Goal: Information Seeking & Learning: Find specific fact

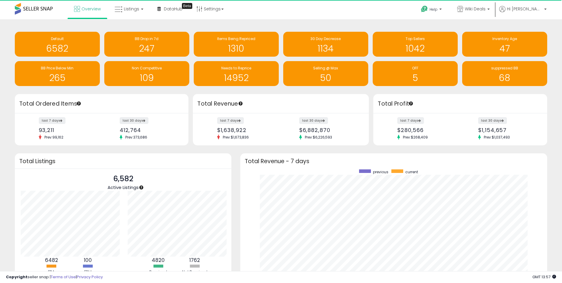
scroll to position [296118, 295935]
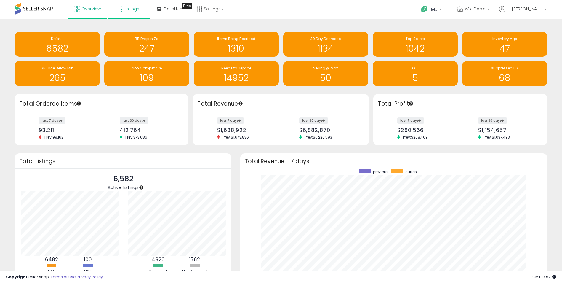
click at [126, 10] on span "Listings" at bounding box center [131, 9] width 15 height 6
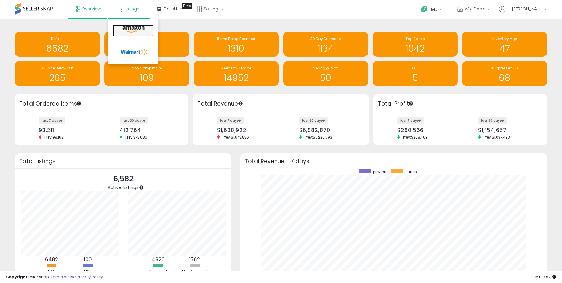
click at [131, 30] on icon at bounding box center [134, 29] width 26 height 8
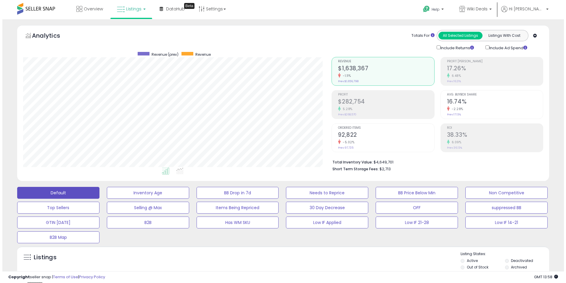
scroll to position [118, 0]
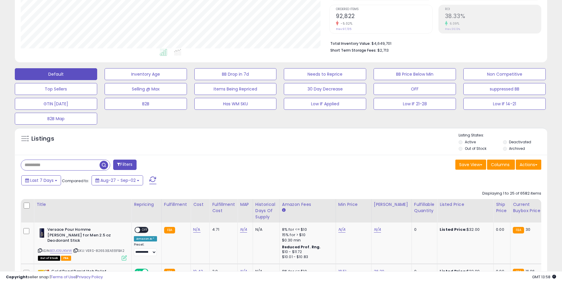
click at [71, 166] on input "text" at bounding box center [60, 165] width 79 height 10
paste input "**********"
click at [124, 168] on input "**********" at bounding box center [86, 165] width 130 height 10
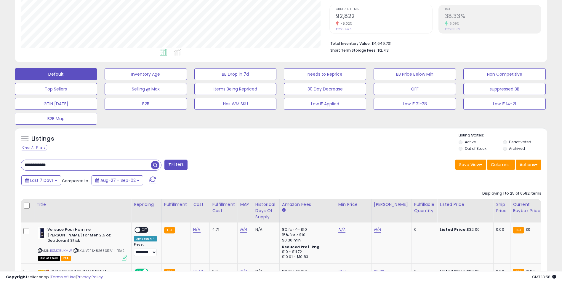
click at [124, 168] on input "**********" at bounding box center [86, 165] width 130 height 10
paste input "**********"
type input "**********"
click at [178, 166] on button "Filters" at bounding box center [175, 164] width 23 height 10
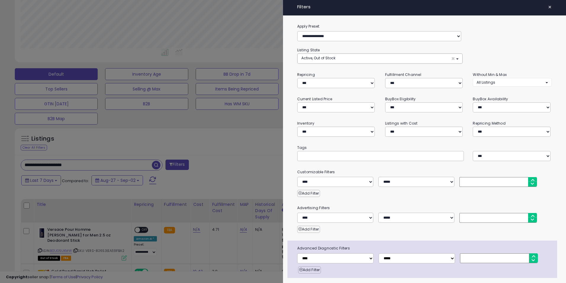
drag, startPoint x: 226, startPoint y: 148, endPoint x: 150, endPoint y: 164, distance: 77.8
click at [226, 148] on div at bounding box center [283, 141] width 566 height 283
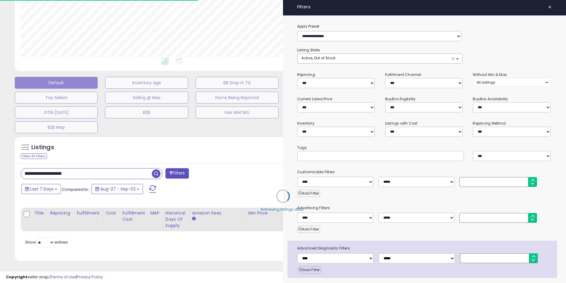
click at [156, 164] on div "Retrieving listings data.." at bounding box center [283, 200] width 546 height 135
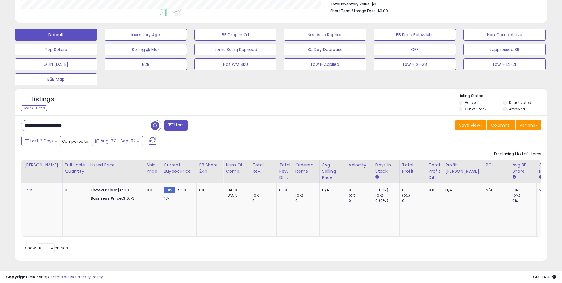
scroll to position [0, 0]
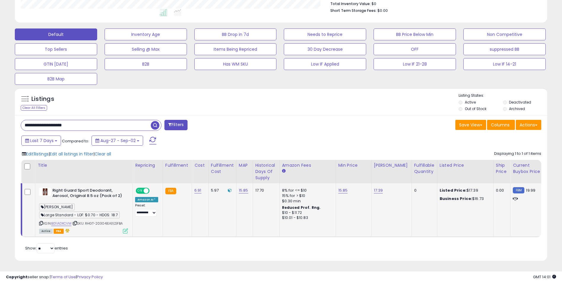
drag, startPoint x: 28, startPoint y: 190, endPoint x: 486, endPoint y: 217, distance: 458.7
click at [486, 217] on td "Listed Price: $17.39 Business Price: $16.73" at bounding box center [465, 210] width 56 height 54
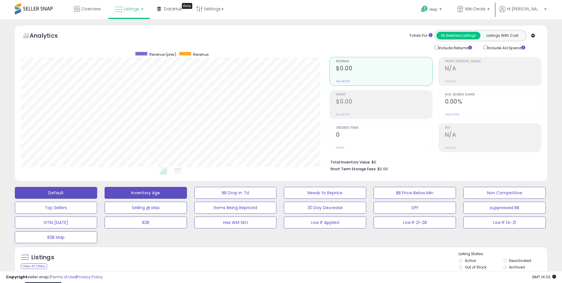
scroll to position [163, 0]
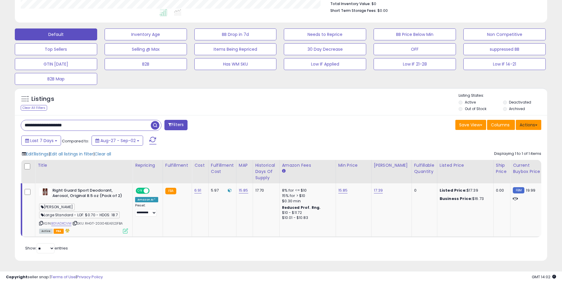
click at [530, 120] on button "Actions" at bounding box center [528, 125] width 25 height 10
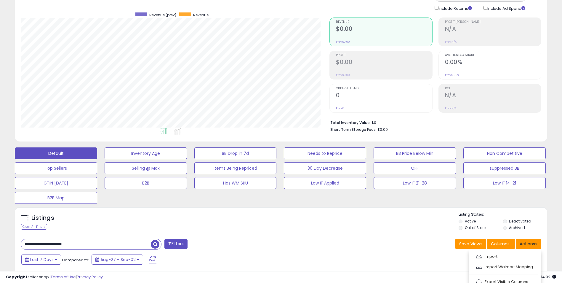
scroll to position [0, 0]
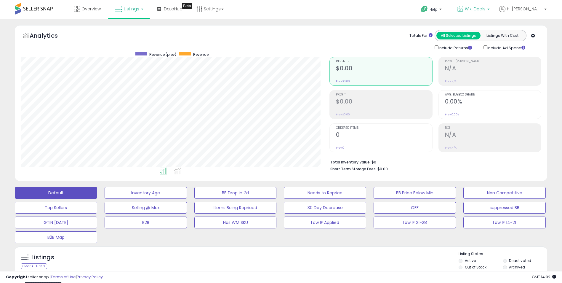
click at [486, 11] on span "Wiki Deals" at bounding box center [475, 9] width 21 height 6
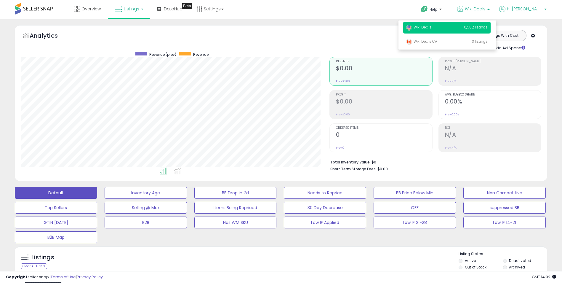
click at [536, 11] on span "Hi [PERSON_NAME]" at bounding box center [525, 9] width 36 height 6
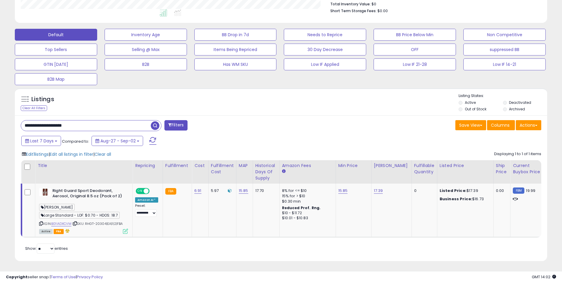
scroll to position [163, 0]
click at [40, 221] on icon at bounding box center [41, 222] width 4 height 3
drag, startPoint x: 86, startPoint y: 119, endPoint x: -1, endPoint y: 115, distance: 86.9
click at [154, 123] on span "button" at bounding box center [155, 125] width 9 height 9
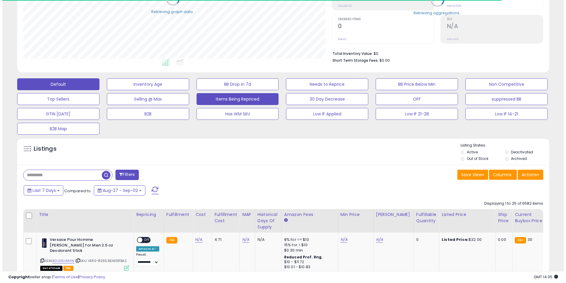
scroll to position [296108, 295921]
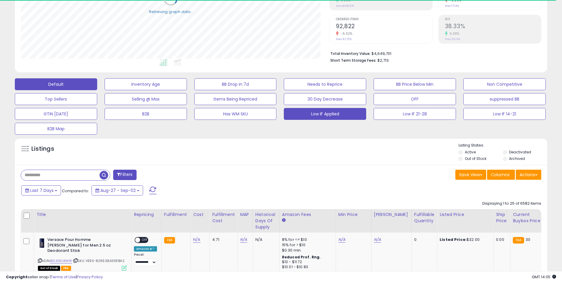
click at [338, 116] on button "Low IF Applied" at bounding box center [325, 114] width 82 height 12
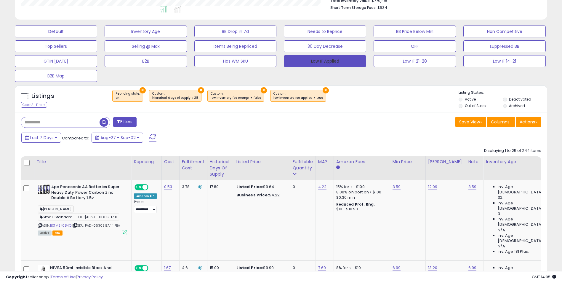
scroll to position [197, 0]
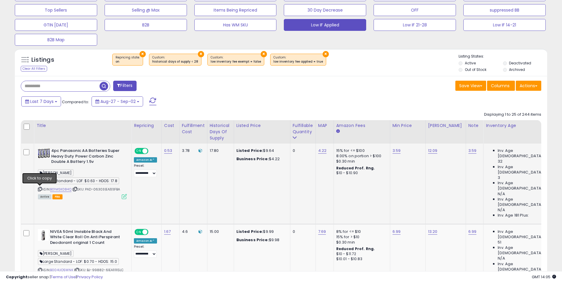
click at [41, 187] on icon at bounding box center [40, 188] width 4 height 3
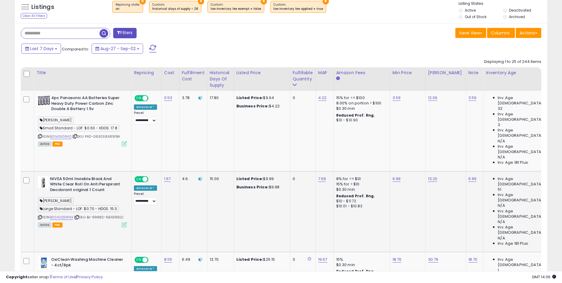
scroll to position [257, 0]
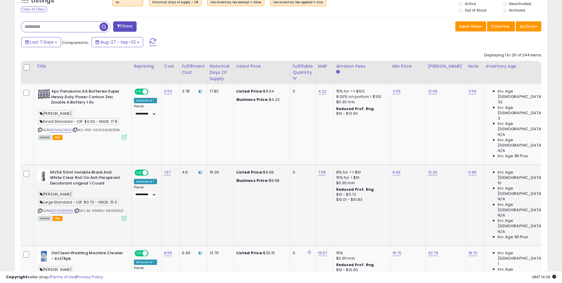
click at [116, 208] on span "| SKU: BJ-99882-6|EA|1|1|SLC" at bounding box center [99, 210] width 50 height 5
click at [63, 208] on link "B004UQ5WNK" at bounding box center [61, 210] width 23 height 5
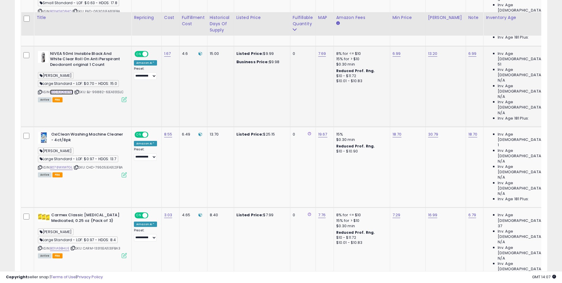
scroll to position [405, 0]
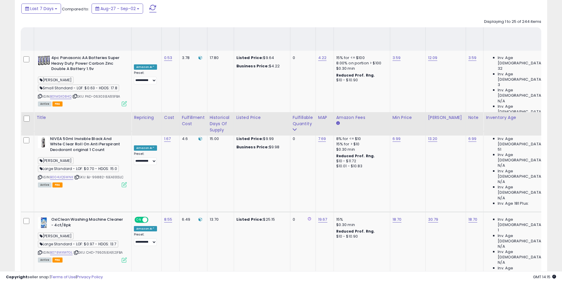
scroll to position [227, 0]
